Goal: Information Seeking & Learning: Check status

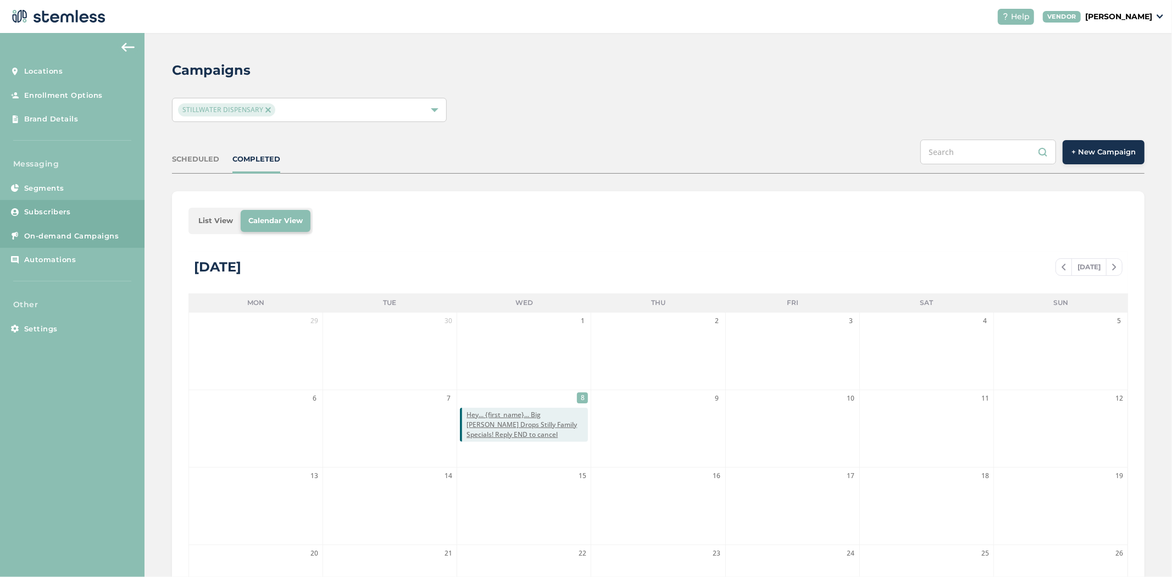
click at [48, 213] on span "Subscribers" at bounding box center [47, 212] width 47 height 11
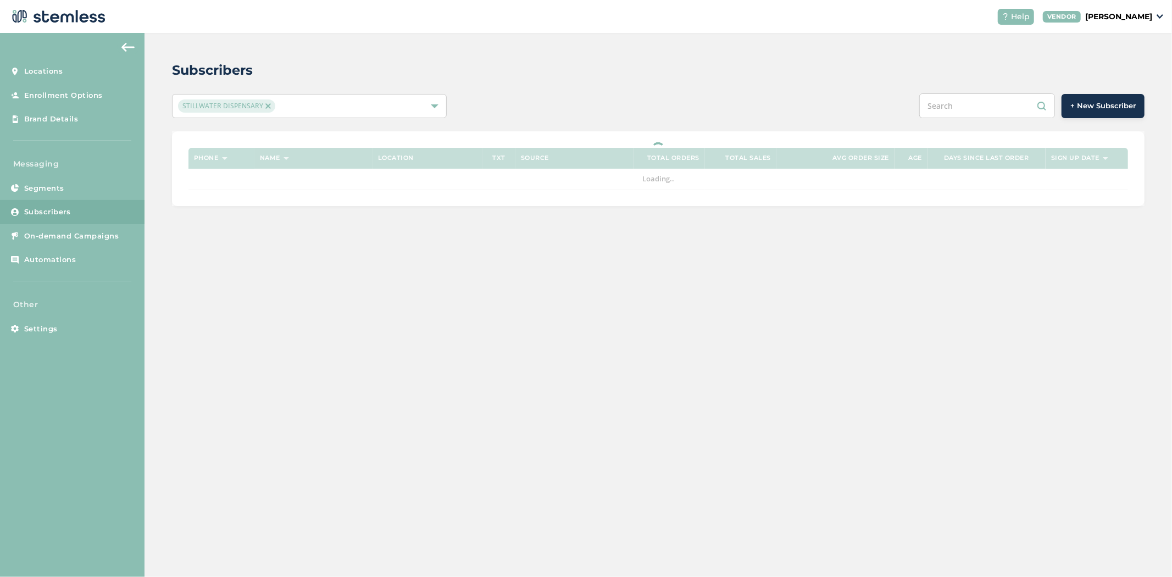
click at [959, 105] on input "text" at bounding box center [988, 105] width 136 height 25
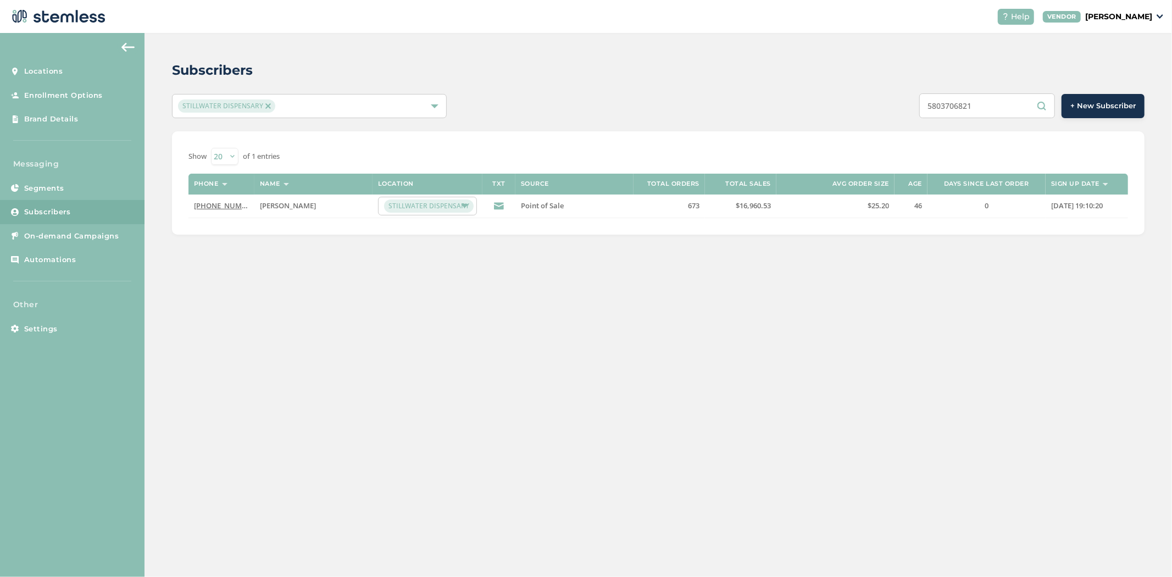
type input "5803706821"
click at [215, 206] on link "(580) 370-6821" at bounding box center [225, 206] width 63 height 10
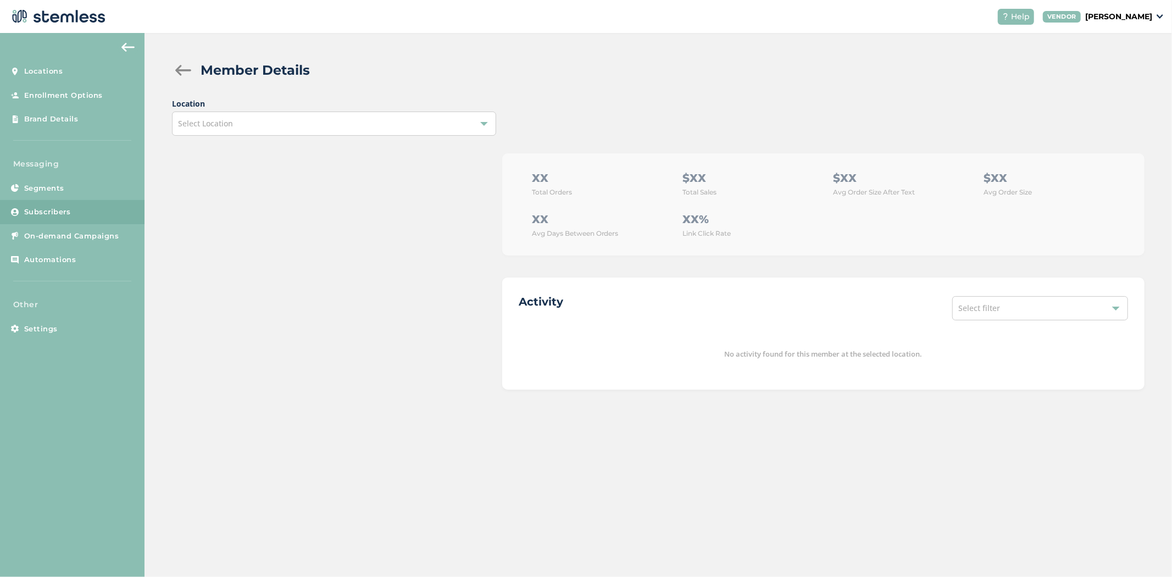
click at [288, 123] on div "Select Location" at bounding box center [334, 124] width 324 height 24
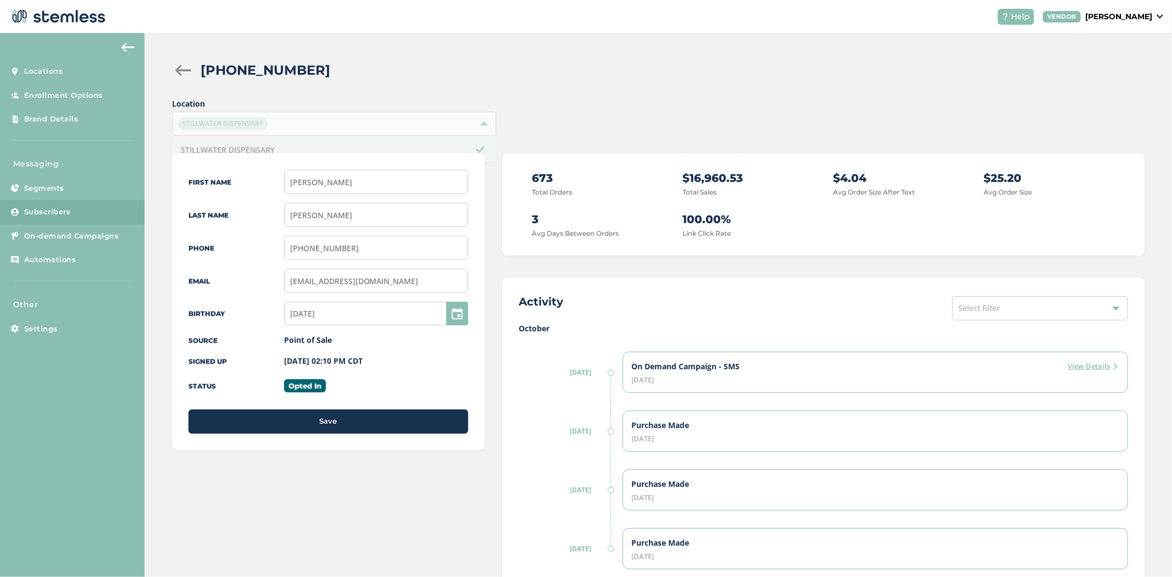
click at [375, 70] on div "(580) 370-6821" at bounding box center [668, 70] width 935 height 20
click at [1084, 367] on label "View Details" at bounding box center [1093, 366] width 51 height 11
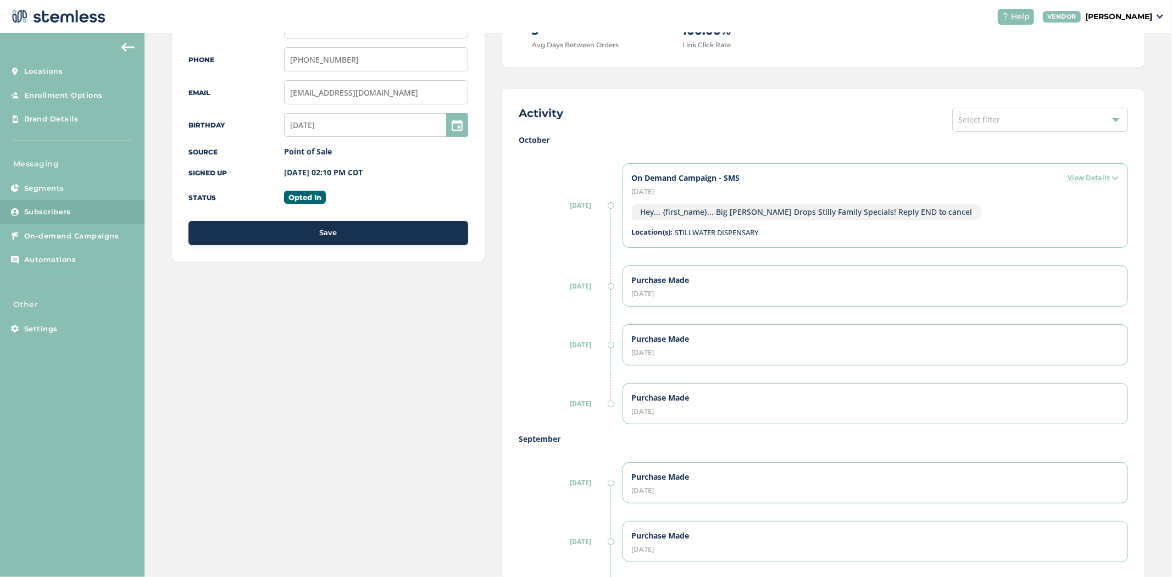
scroll to position [189, 0]
click at [682, 270] on div "Purchase Made October 3, 2025" at bounding box center [876, 285] width 506 height 41
click at [680, 275] on label "Purchase Made" at bounding box center [661, 279] width 58 height 11
click at [1100, 182] on label "View Details" at bounding box center [1093, 177] width 51 height 11
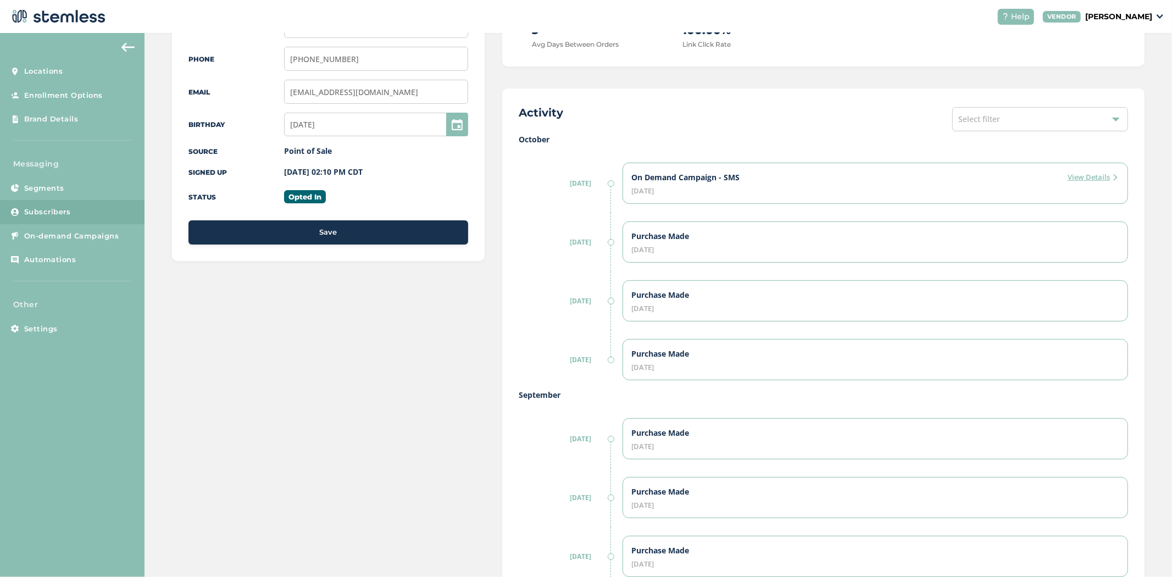
click at [1099, 178] on label "View Details" at bounding box center [1093, 177] width 51 height 11
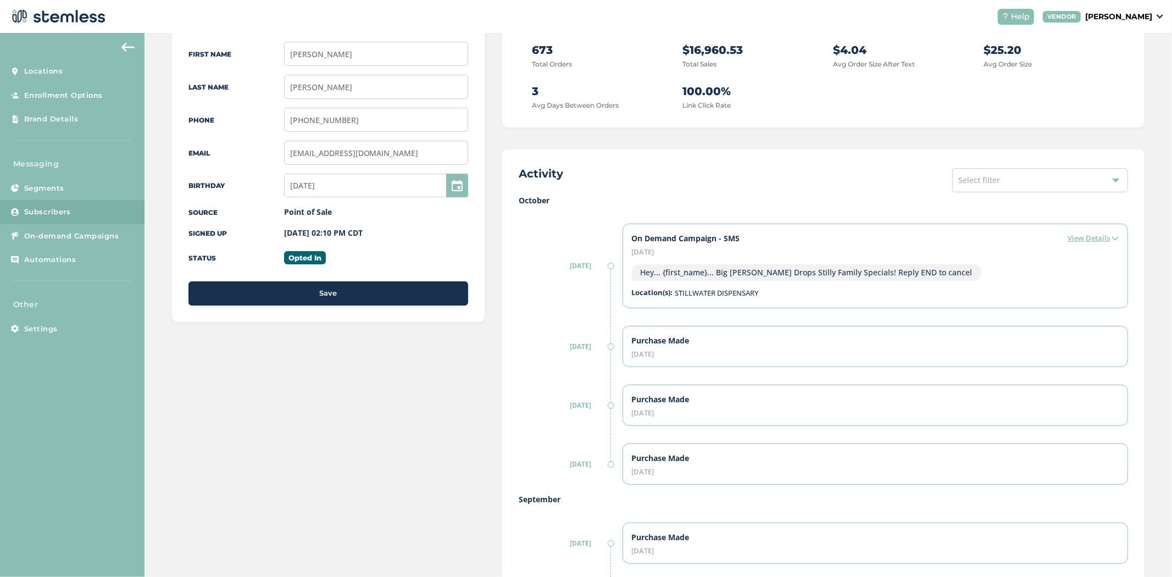
scroll to position [0, 0]
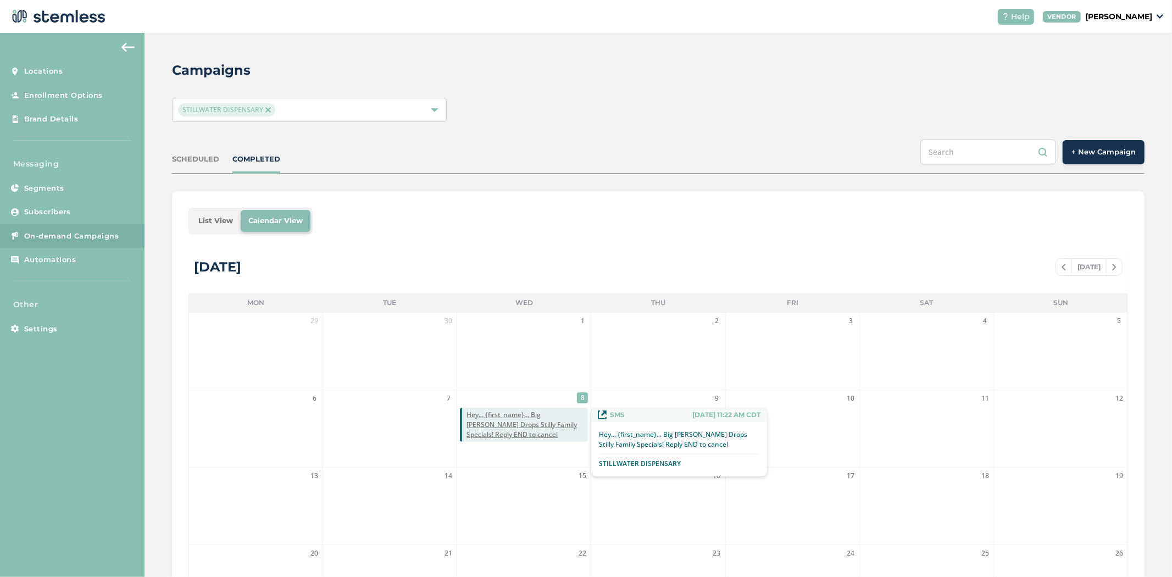
click at [538, 424] on span "Hey... {first_name}... Big [PERSON_NAME] Drops Stilly Family Specials! Reply EN…" at bounding box center [527, 425] width 121 height 30
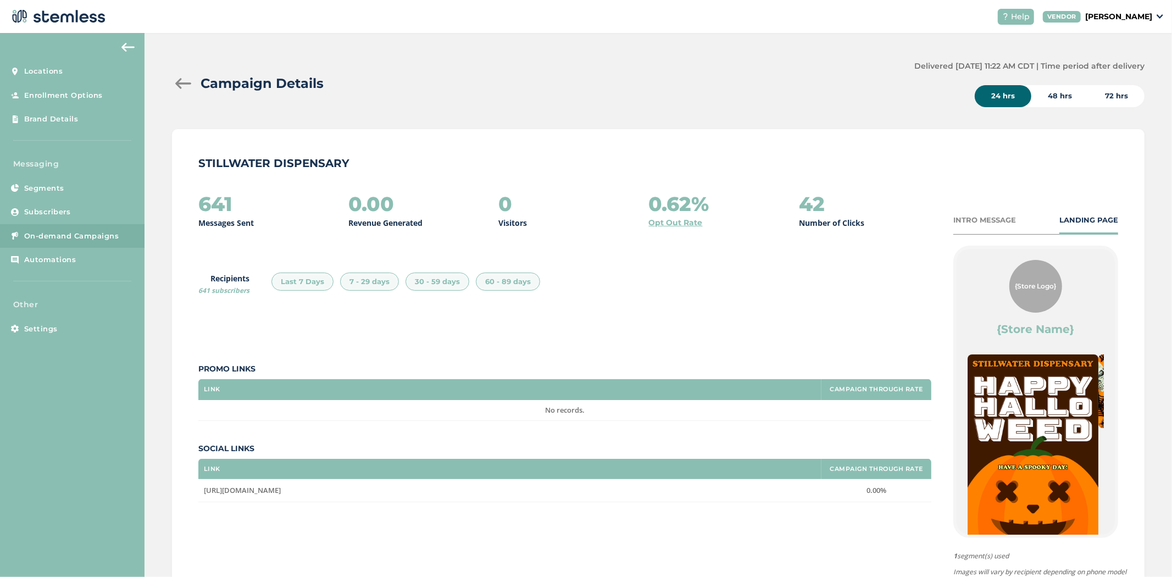
drag, startPoint x: 53, startPoint y: 236, endPoint x: 210, endPoint y: 206, distance: 160.1
click at [210, 206] on h2 "641" at bounding box center [215, 204] width 34 height 22
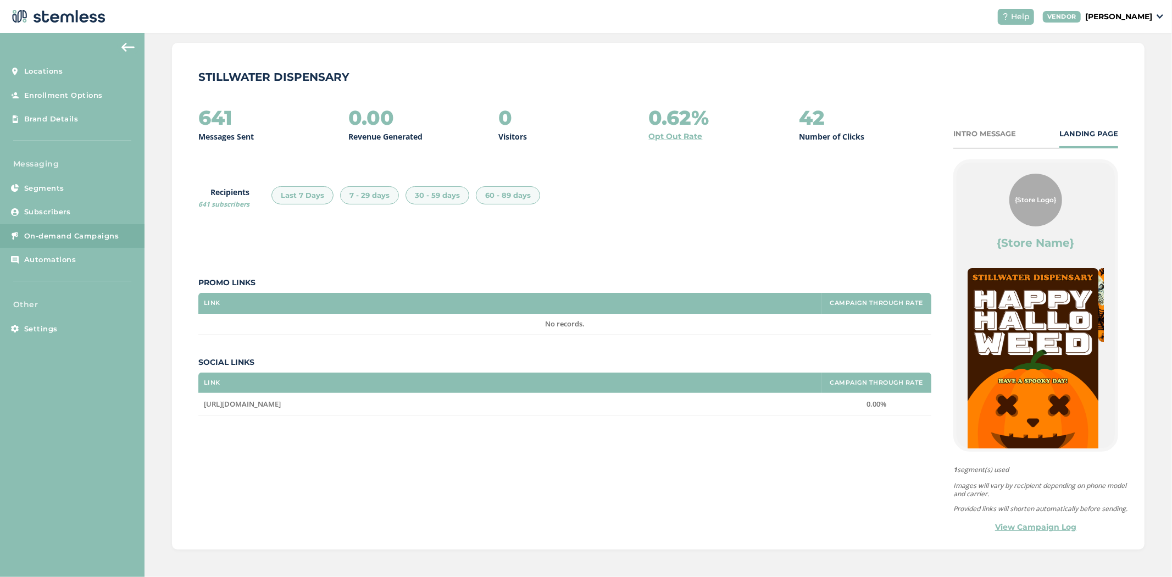
click at [1023, 529] on link "View Campaign Log" at bounding box center [1035, 528] width 81 height 12
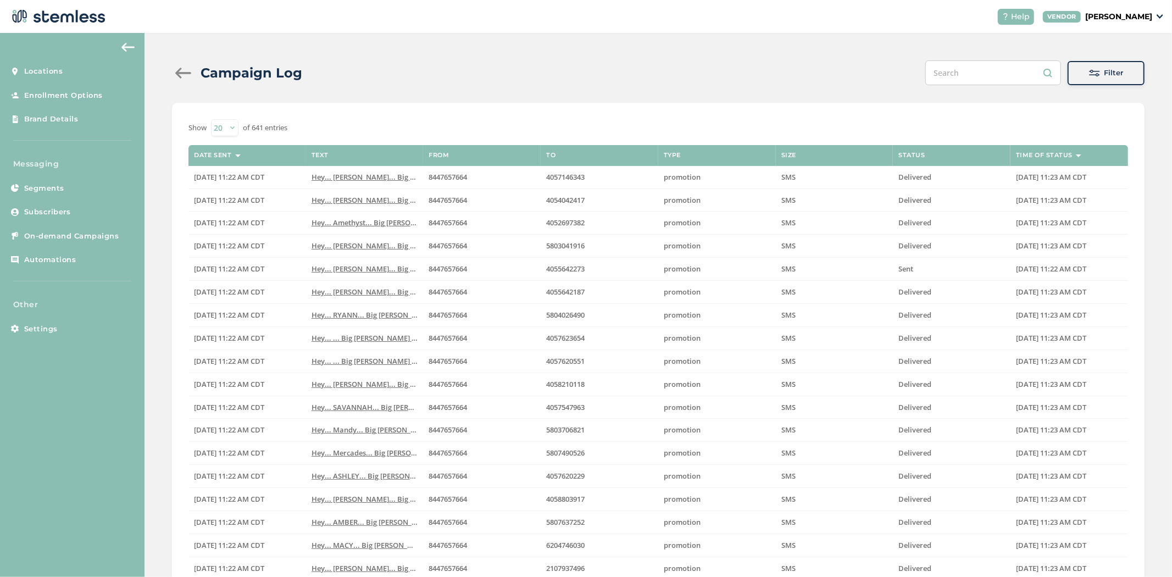
click at [1091, 71] on span at bounding box center [1094, 73] width 11 height 11
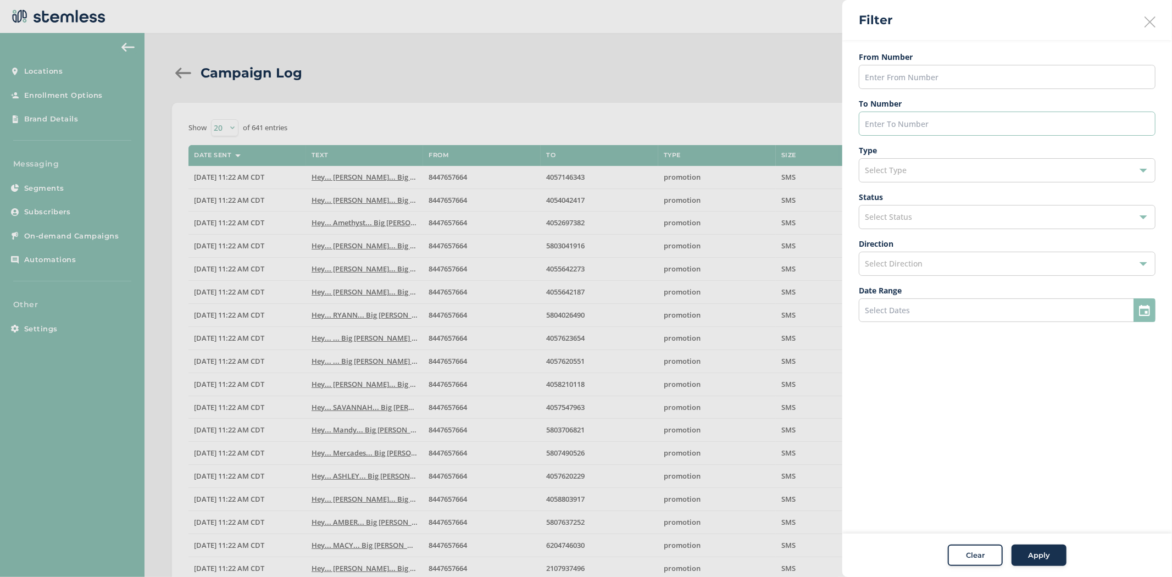
click at [954, 123] on input "text" at bounding box center [1007, 124] width 297 height 24
click at [907, 86] on input "text" at bounding box center [1007, 77] width 297 height 24
click at [911, 119] on input "text" at bounding box center [1007, 124] width 297 height 24
drag, startPoint x: 927, startPoint y: 127, endPoint x: 801, endPoint y: 110, distance: 127.6
click at [801, 103] on div "Filter From Number To Number 5803706821 Type Select Type Status Select Status D…" at bounding box center [658, 103] width 973 height 0
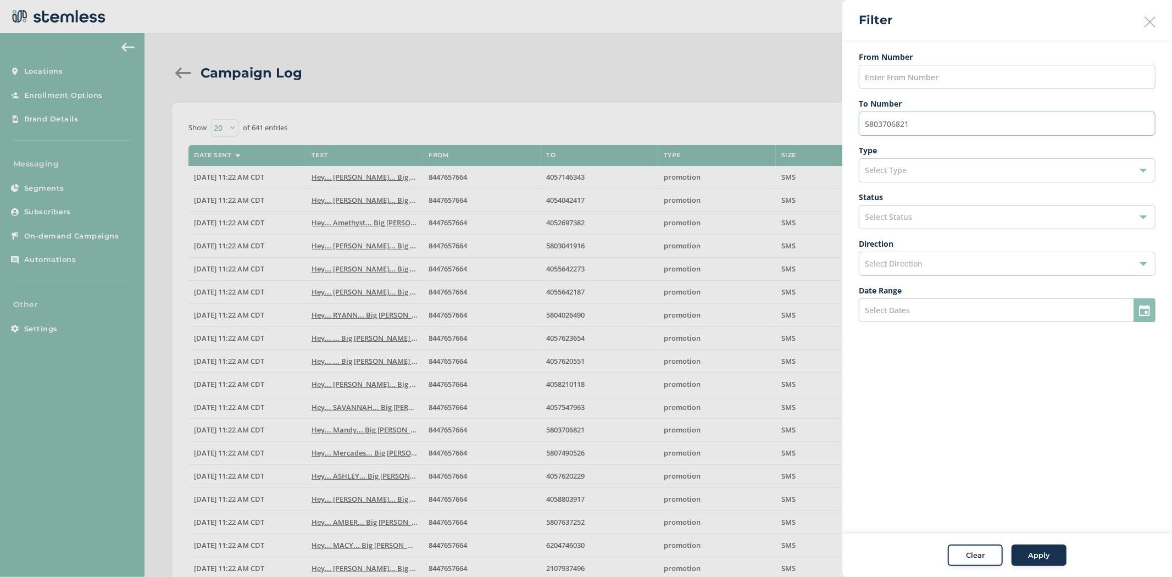
type input "5803706821"
click at [1034, 557] on span "Apply" at bounding box center [1039, 555] width 22 height 11
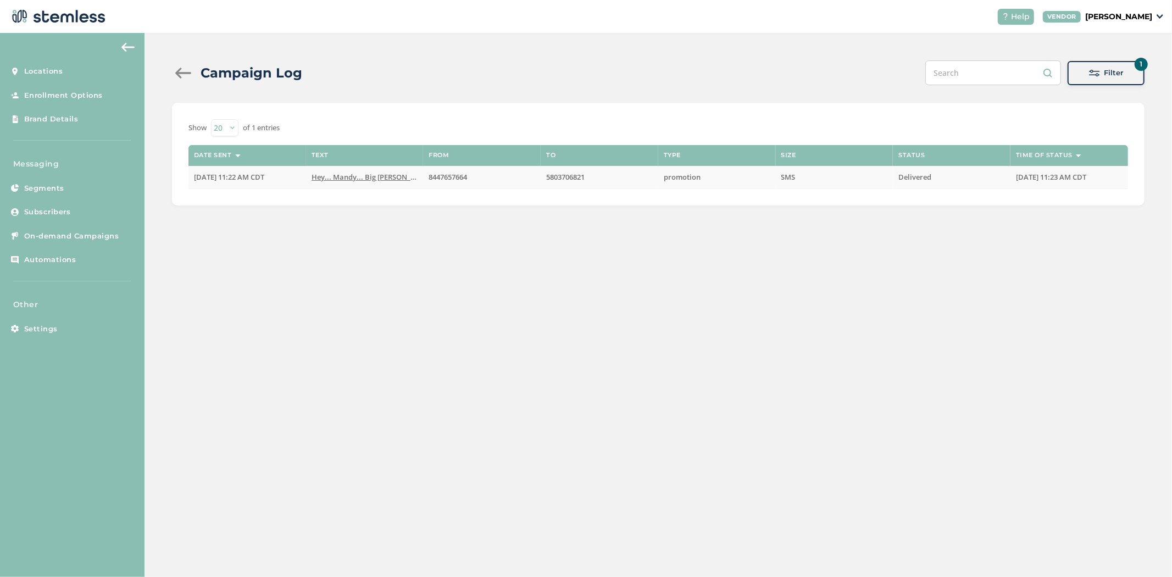
click at [340, 181] on span "Hey... Mandy... Big [PERSON_NAME] Drops Stilly Family Speci..." at bounding box center [419, 177] width 214 height 10
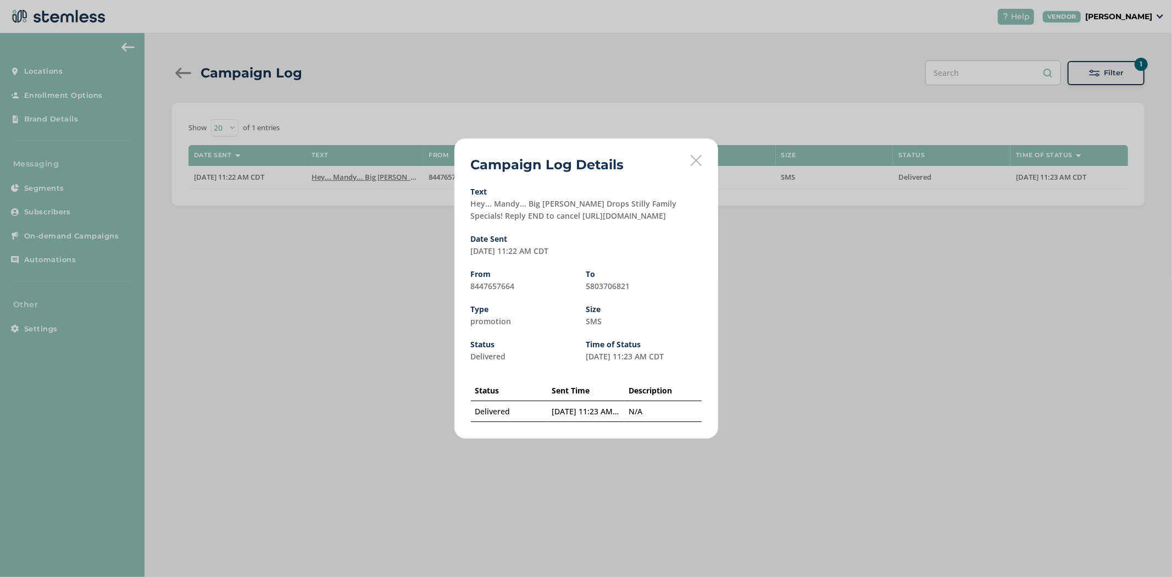
click at [694, 161] on icon at bounding box center [696, 160] width 11 height 11
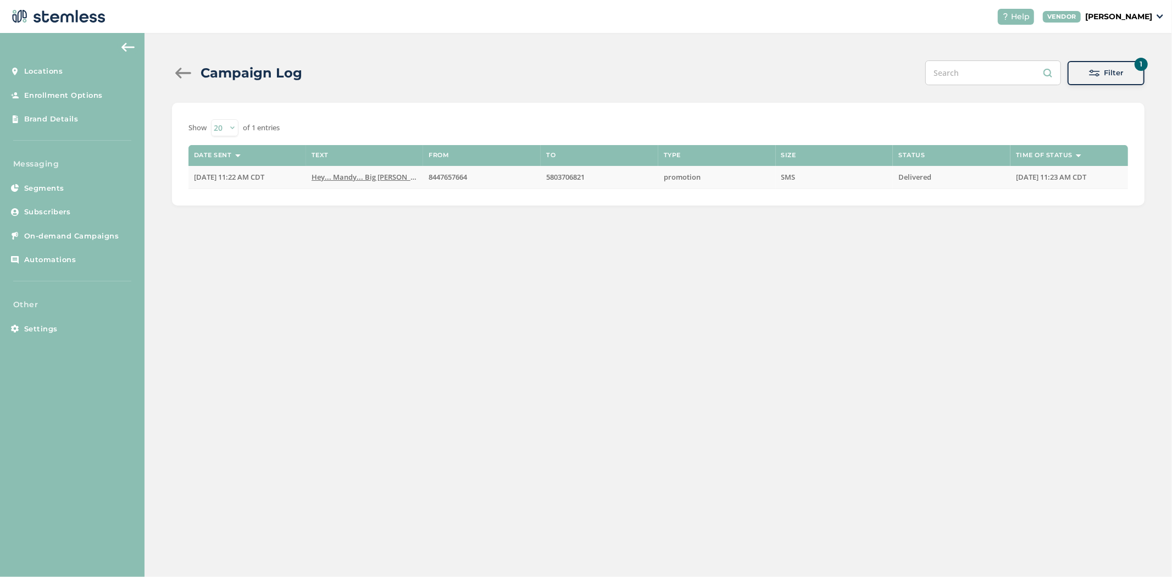
click at [378, 179] on span "Hey... Mandy... Big [PERSON_NAME] Drops Stilly Family Speci..." at bounding box center [419, 177] width 214 height 10
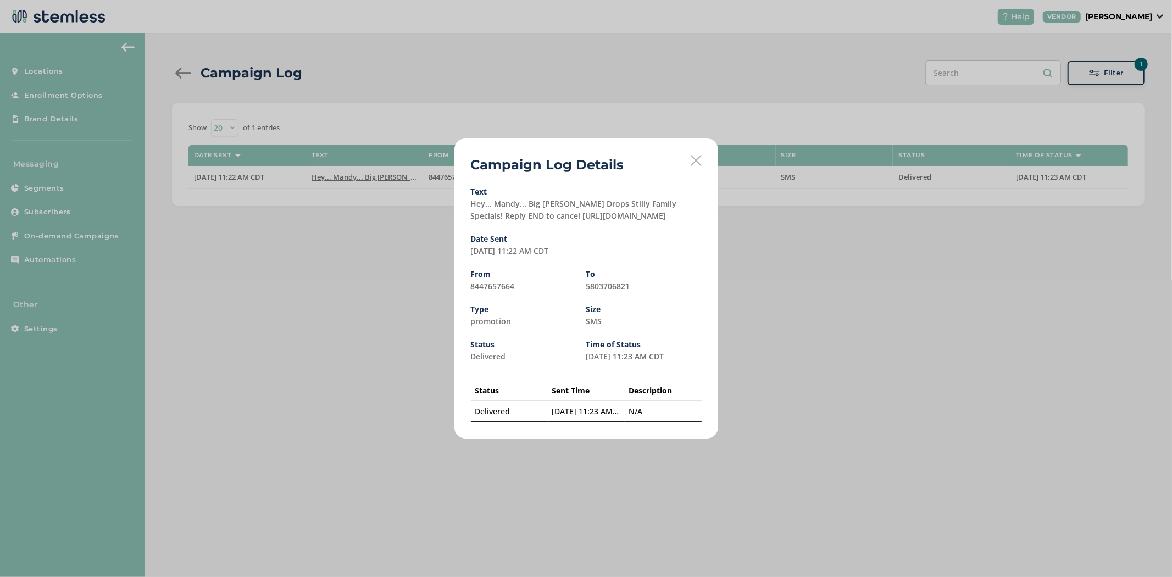
click at [699, 162] on icon at bounding box center [696, 160] width 11 height 11
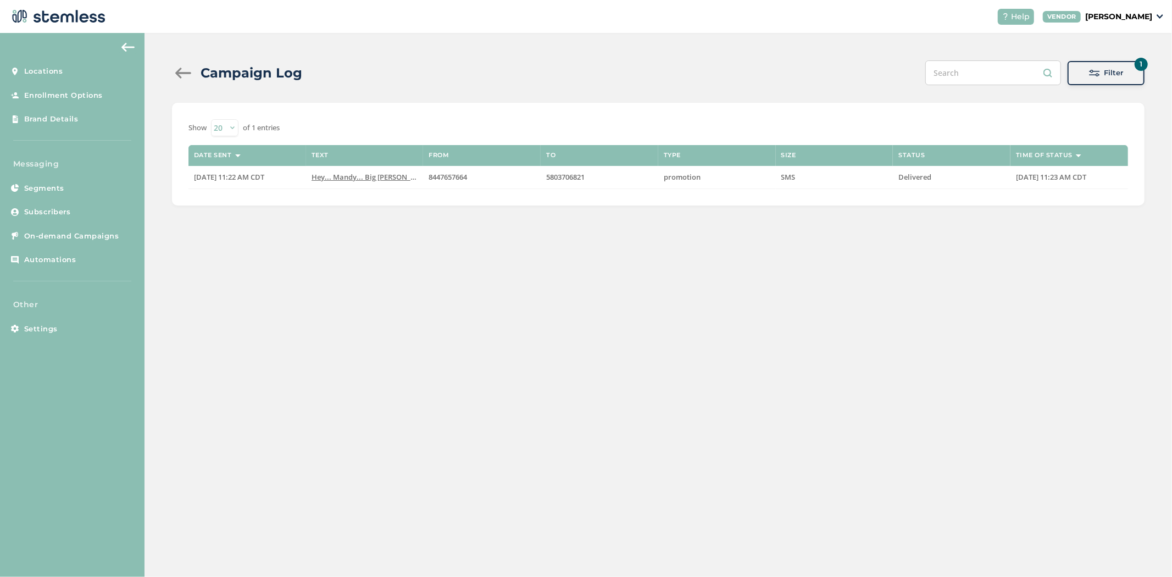
click at [1137, 19] on p "[PERSON_NAME]" at bounding box center [1118, 17] width 67 height 12
click at [1122, 80] on link "Logout" at bounding box center [1125, 79] width 54 height 11
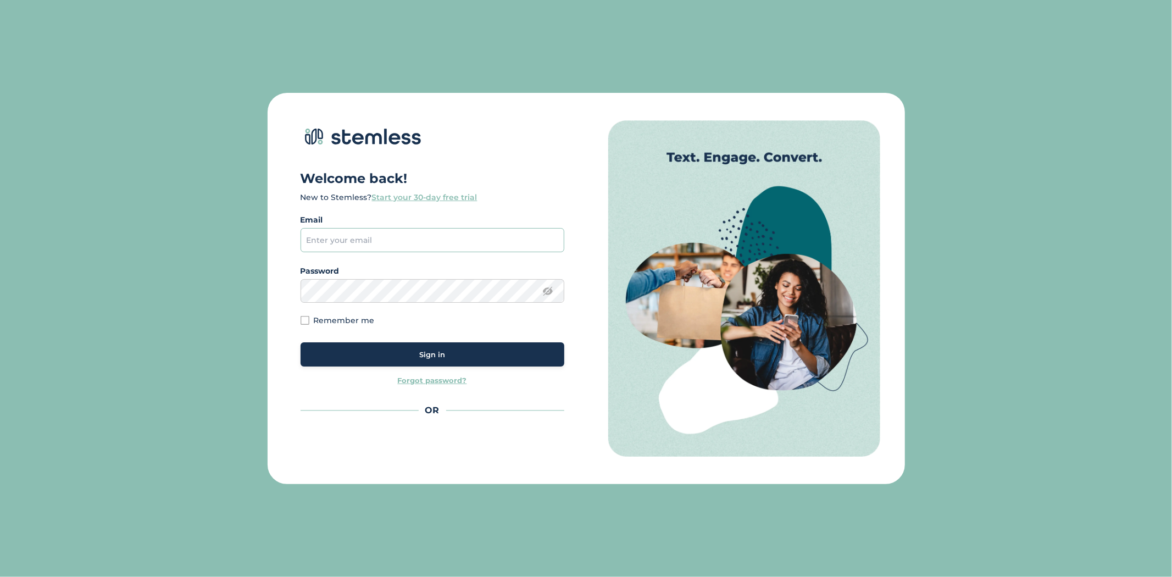
click at [348, 235] on input "email" at bounding box center [433, 240] width 264 height 24
paste input "[EMAIL_ADDRESS][DOMAIN_NAME]"
type input "[EMAIL_ADDRESS][DOMAIN_NAME]"
click at [432, 346] on button "Sign in" at bounding box center [433, 354] width 264 height 24
